Goal: Task Accomplishment & Management: Use online tool/utility

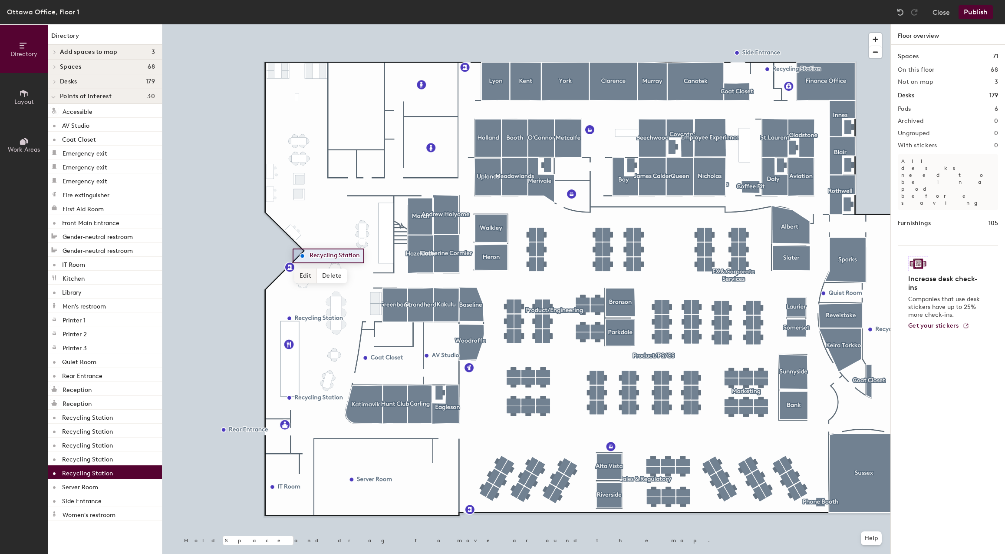
click at [305, 279] on span "Edit" at bounding box center [305, 275] width 23 height 15
type input "Refreshment Station"
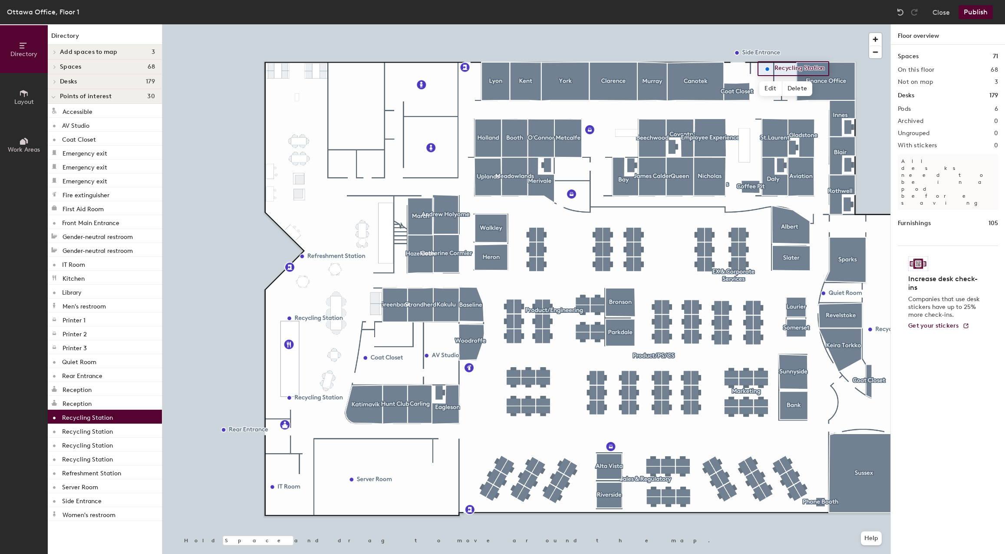
click at [385, 498] on div "Directory Layout Work Areas Directory Add spaces to map 3 Holland [PERSON_NAME]…" at bounding box center [502, 288] width 1005 height 529
click at [27, 96] on icon at bounding box center [24, 94] width 10 height 10
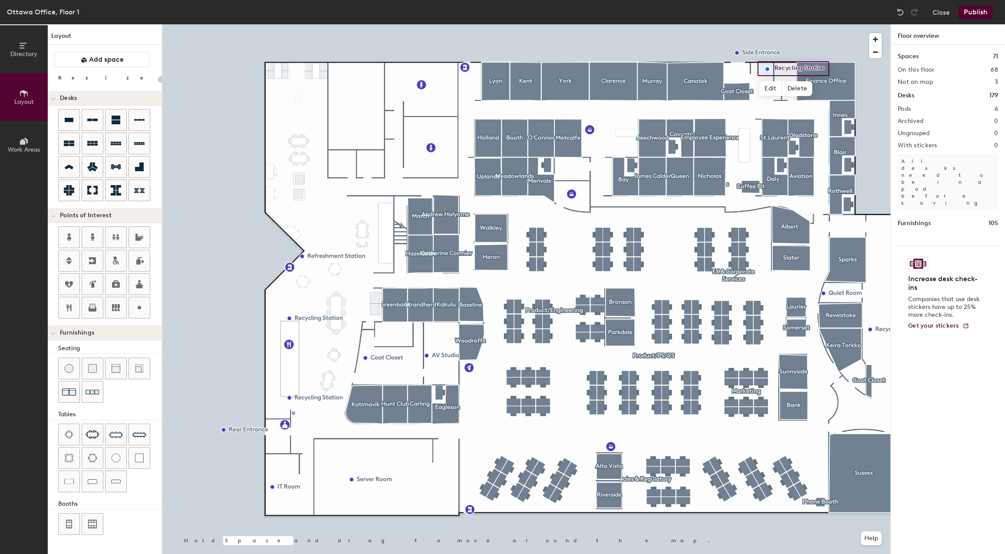
click at [293, 413] on div "Directory Layout Work Areas Layout Add space Resize Desks Points of Interest Fu…" at bounding box center [502, 288] width 1005 height 529
type input "20"
type input "Water Fountain"
click at [340, 24] on div at bounding box center [526, 24] width 728 height 0
drag, startPoint x: 327, startPoint y: 412, endPoint x: 342, endPoint y: 418, distance: 16.4
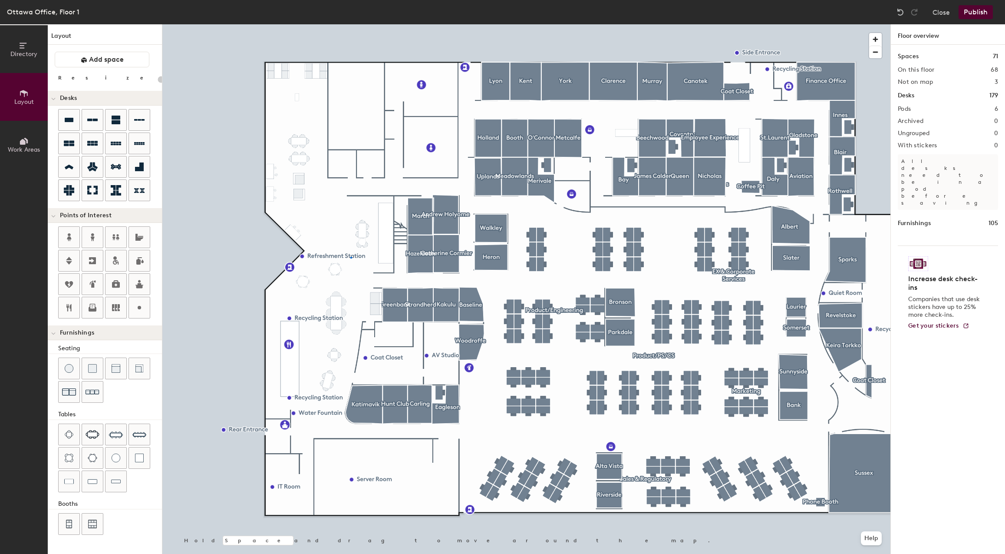
click at [350, 24] on div at bounding box center [526, 24] width 728 height 0
type input "20"
click at [307, 273] on span "Edit" at bounding box center [305, 275] width 23 height 15
click at [359, 255] on input "Refreshment Station" at bounding box center [344, 256] width 74 height 12
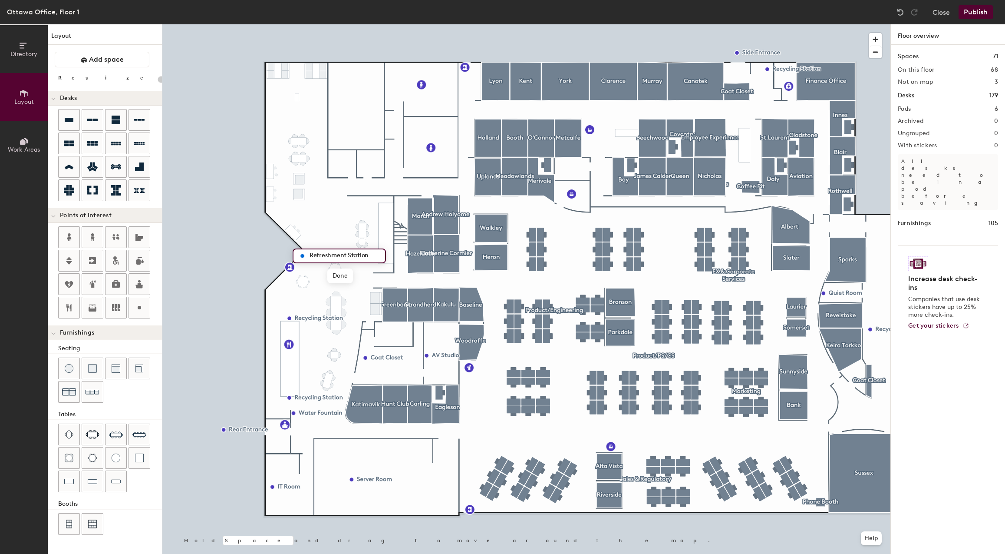
click at [324, 252] on input "Refreshment Station" at bounding box center [344, 256] width 74 height 12
type input ""Bevi" Hydration Station"
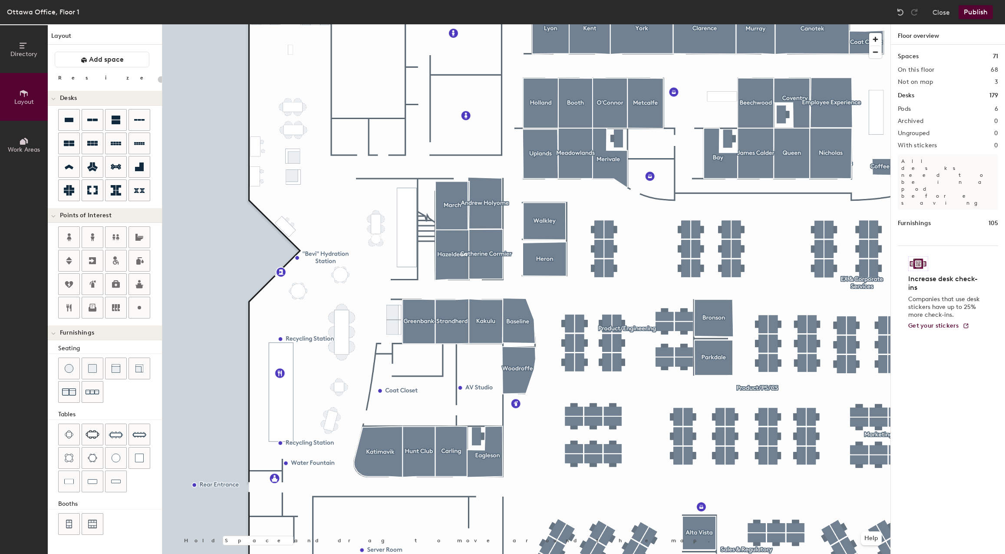
type input "20"
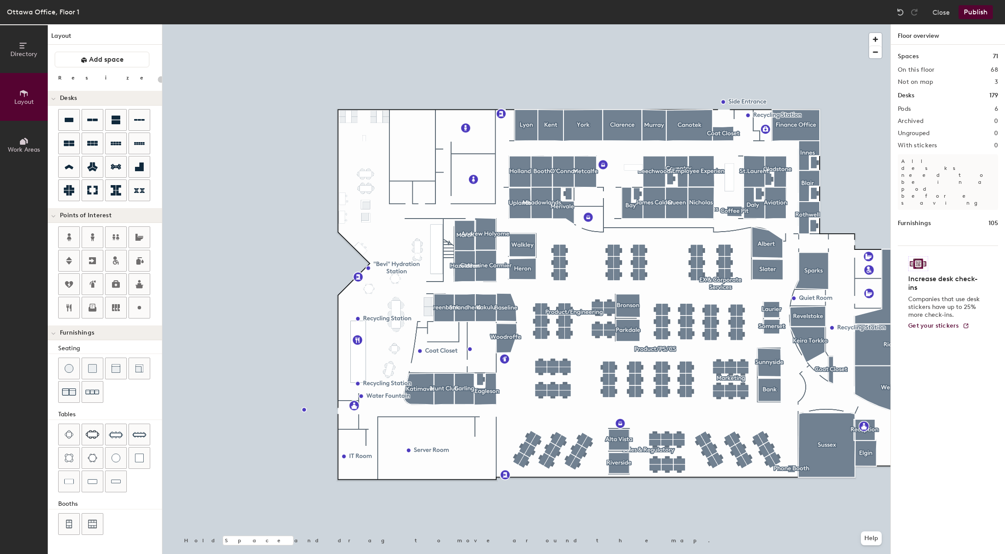
click at [399, 192] on div "Directory Layout Work Areas Layout Add space Resize Desks Points of Interest Fu…" at bounding box center [502, 288] width 1005 height 529
type input "20"
type input "Utility Closet"
type input "20"
click at [392, 211] on span "Edit" at bounding box center [403, 211] width 23 height 15
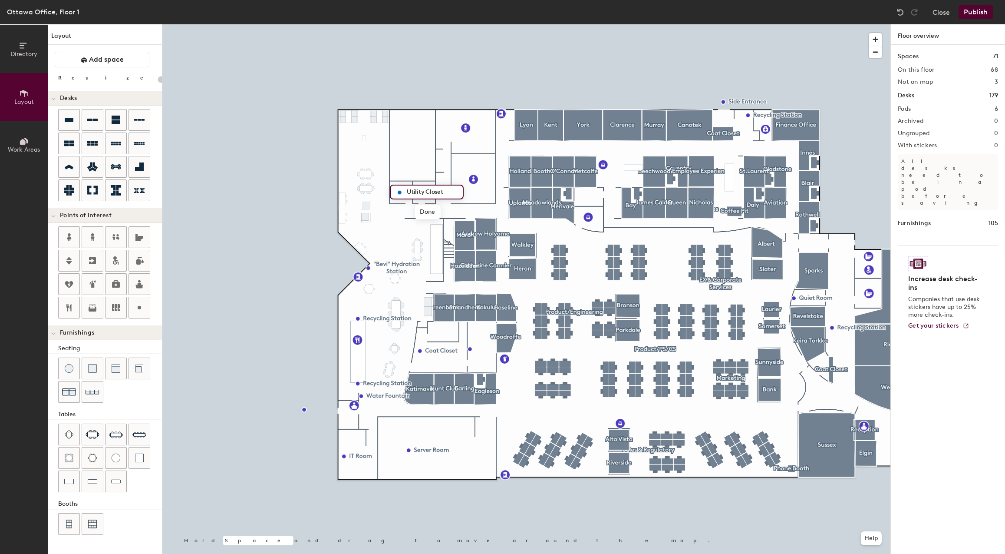
click at [432, 192] on input "Utility Closet" at bounding box center [432, 192] width 55 height 12
type input "Utility Roo"
click at [430, 24] on div at bounding box center [526, 24] width 728 height 0
click at [408, 210] on span "Edit" at bounding box center [403, 211] width 23 height 15
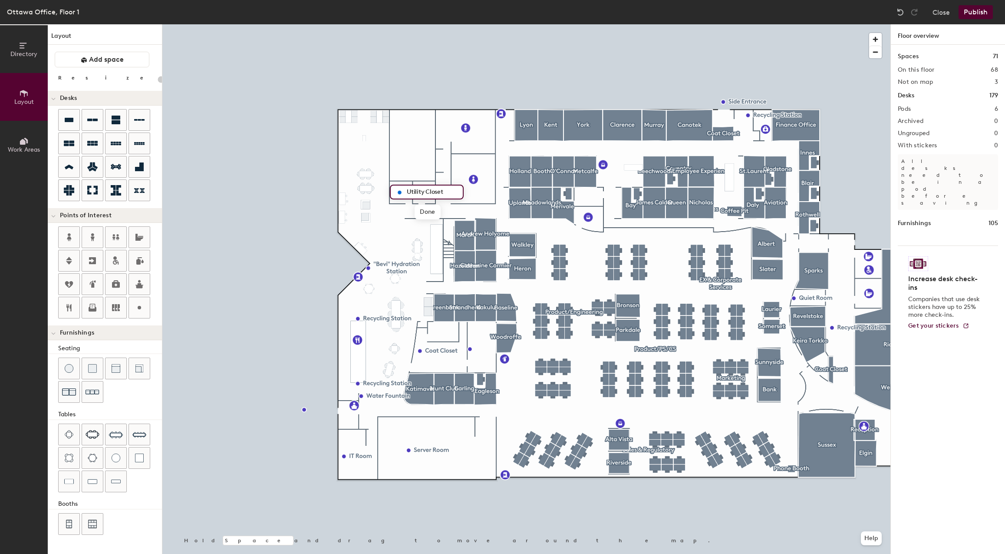
type input "20"
click at [438, 187] on input "Utility Closet" at bounding box center [432, 192] width 55 height 12
click at [437, 189] on input "Utility Closet" at bounding box center [432, 192] width 55 height 12
type input "Utility Storage"
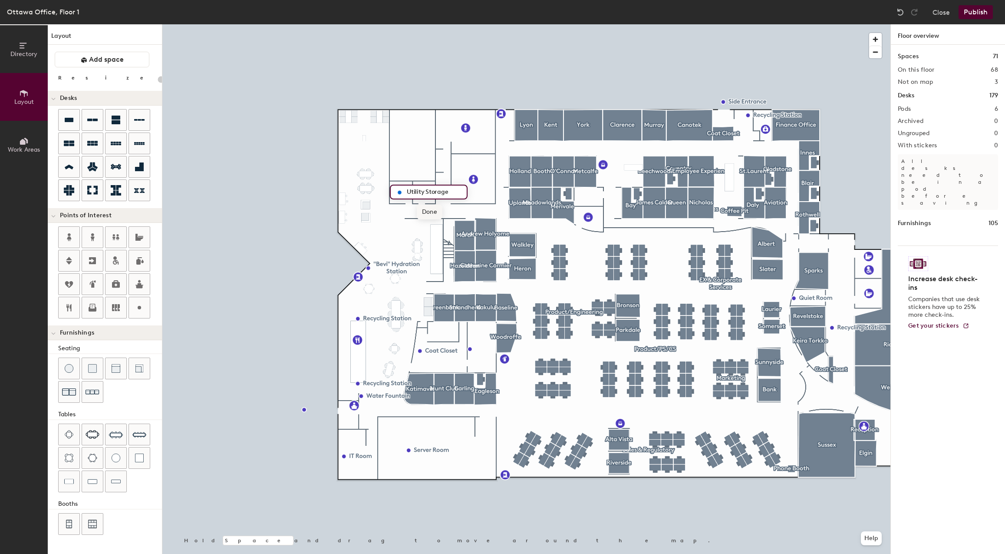
click at [392, 24] on div at bounding box center [526, 24] width 728 height 0
click at [592, 24] on div at bounding box center [526, 24] width 728 height 0
click at [582, 197] on div "Directory Layout Work Areas Layout Add space Resize Desks Points of Interest Fu…" at bounding box center [502, 288] width 1005 height 529
type input "20"
type input "Facilities Storage"
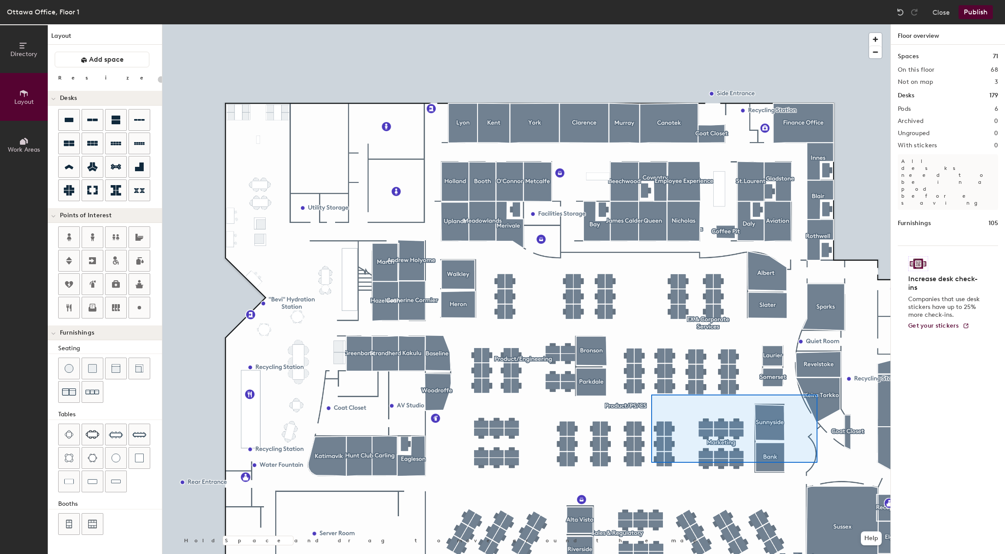
drag, startPoint x: 138, startPoint y: 307, endPoint x: 651, endPoint y: 394, distance: 520.1
click at [651, 24] on div at bounding box center [526, 24] width 728 height 0
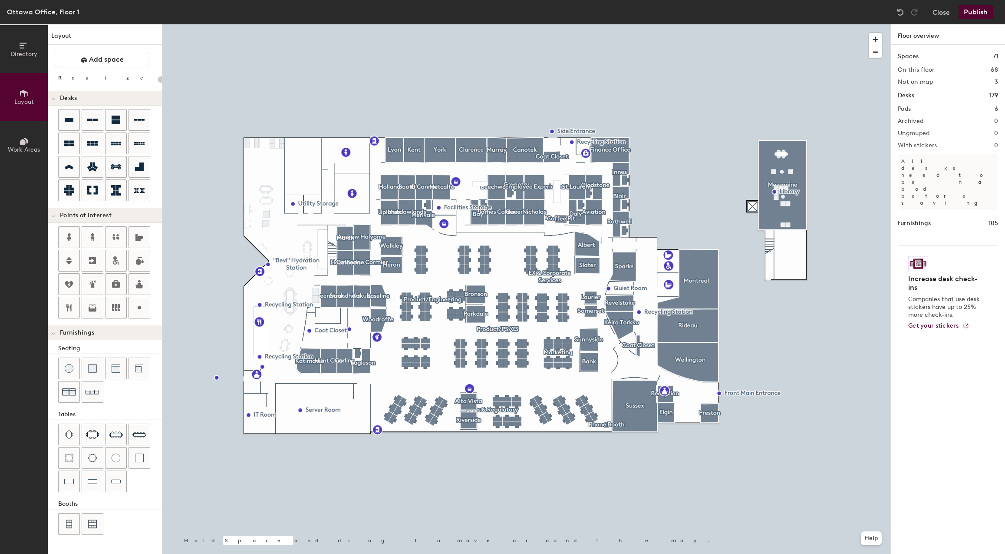
click at [982, 13] on button "Publish" at bounding box center [976, 12] width 34 height 14
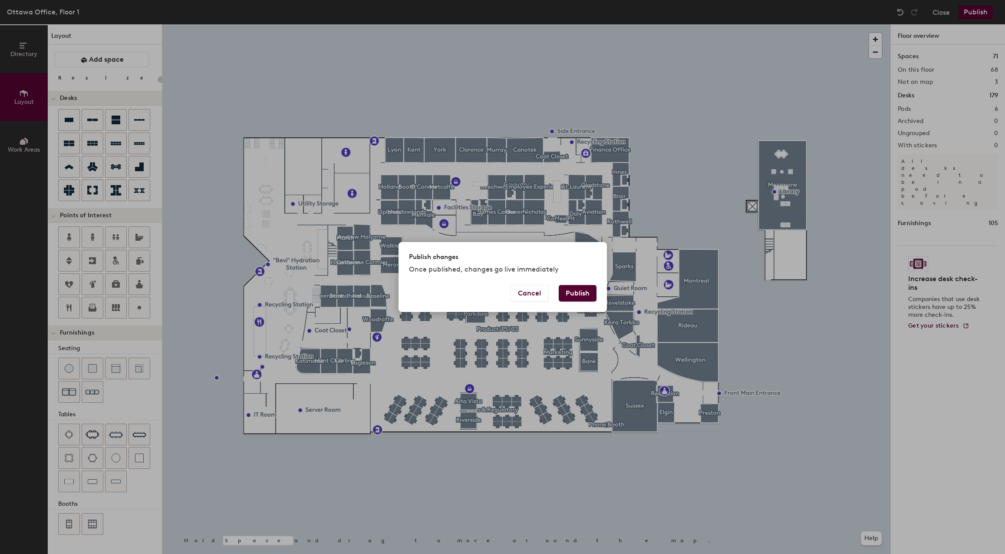
click at [582, 294] on button "Publish" at bounding box center [578, 293] width 38 height 16
type input "20"
